Goal: Information Seeking & Learning: Learn about a topic

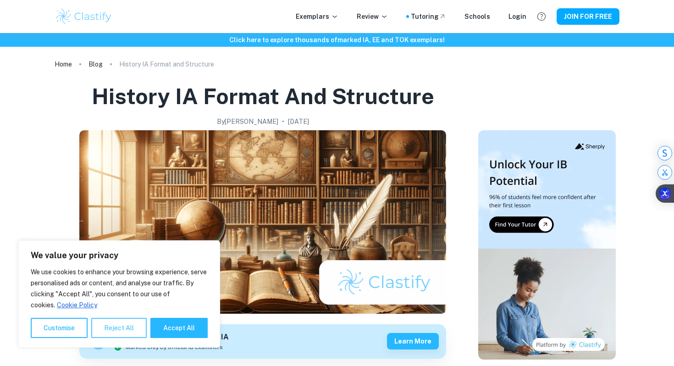
click at [109, 325] on button "Reject All" at bounding box center [118, 328] width 55 height 20
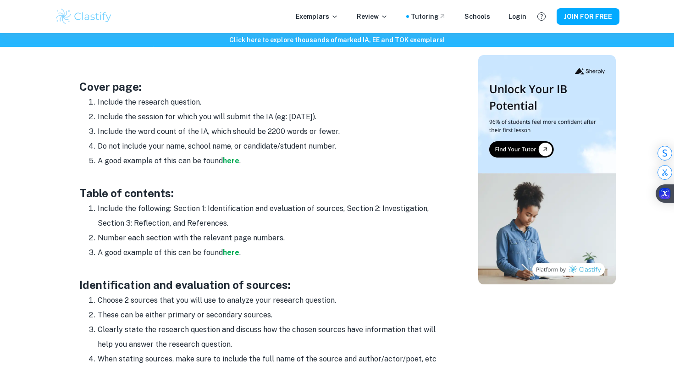
scroll to position [513, 0]
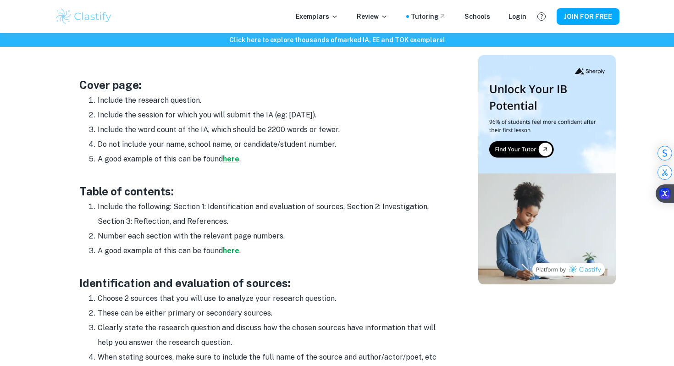
click at [227, 157] on strong "here" at bounding box center [231, 158] width 17 height 9
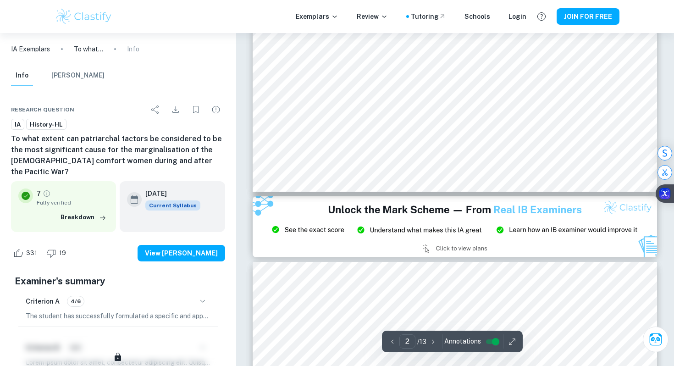
type input "3"
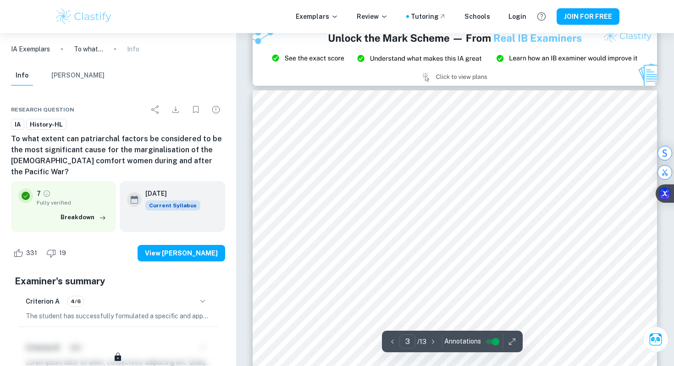
scroll to position [1247, 0]
